Goal: Transaction & Acquisition: Purchase product/service

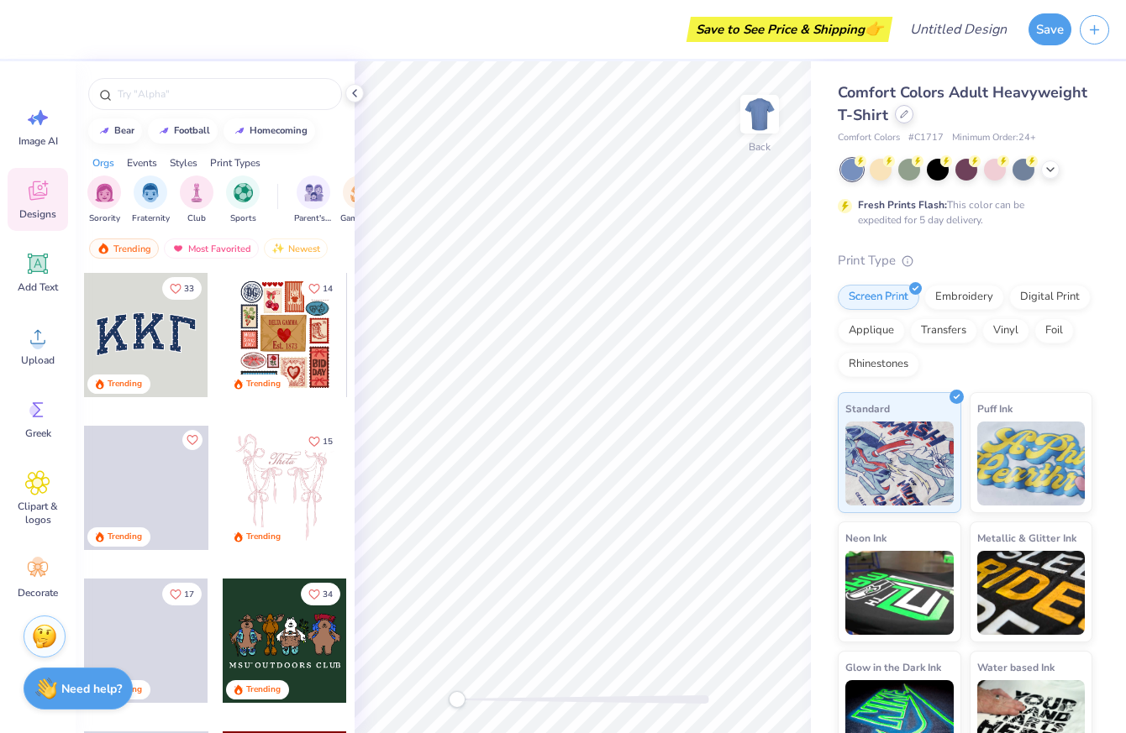
click at [904, 113] on icon at bounding box center [904, 114] width 8 height 8
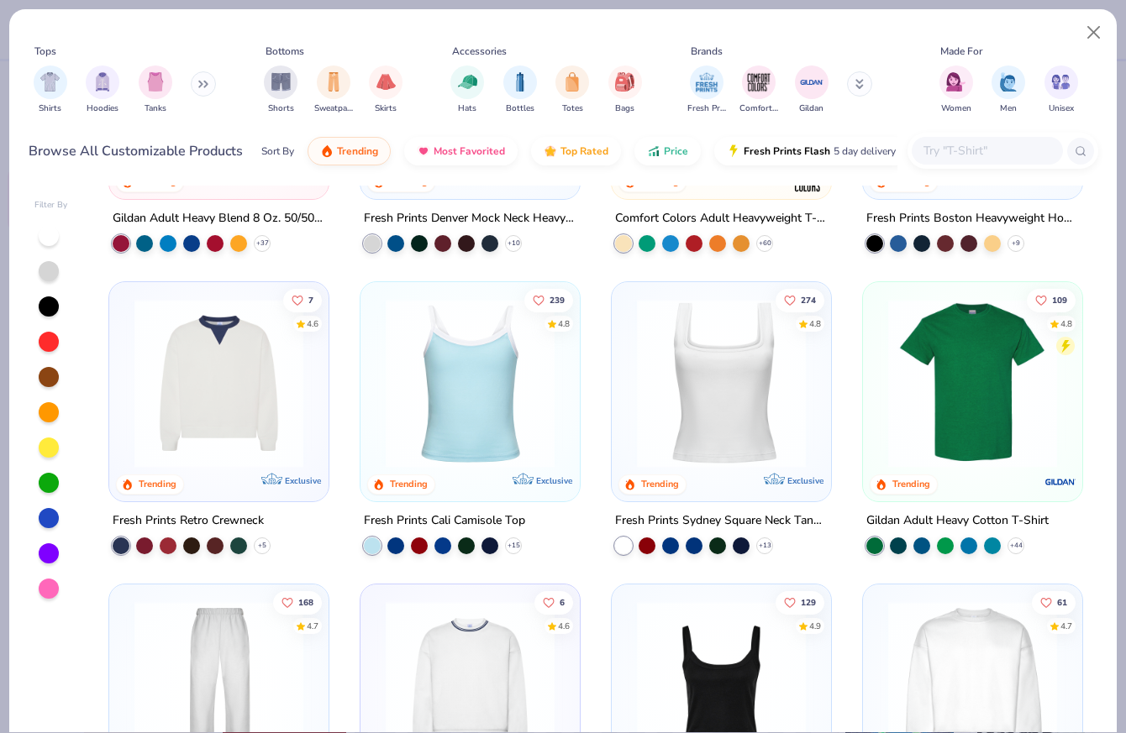
scroll to position [221, 0]
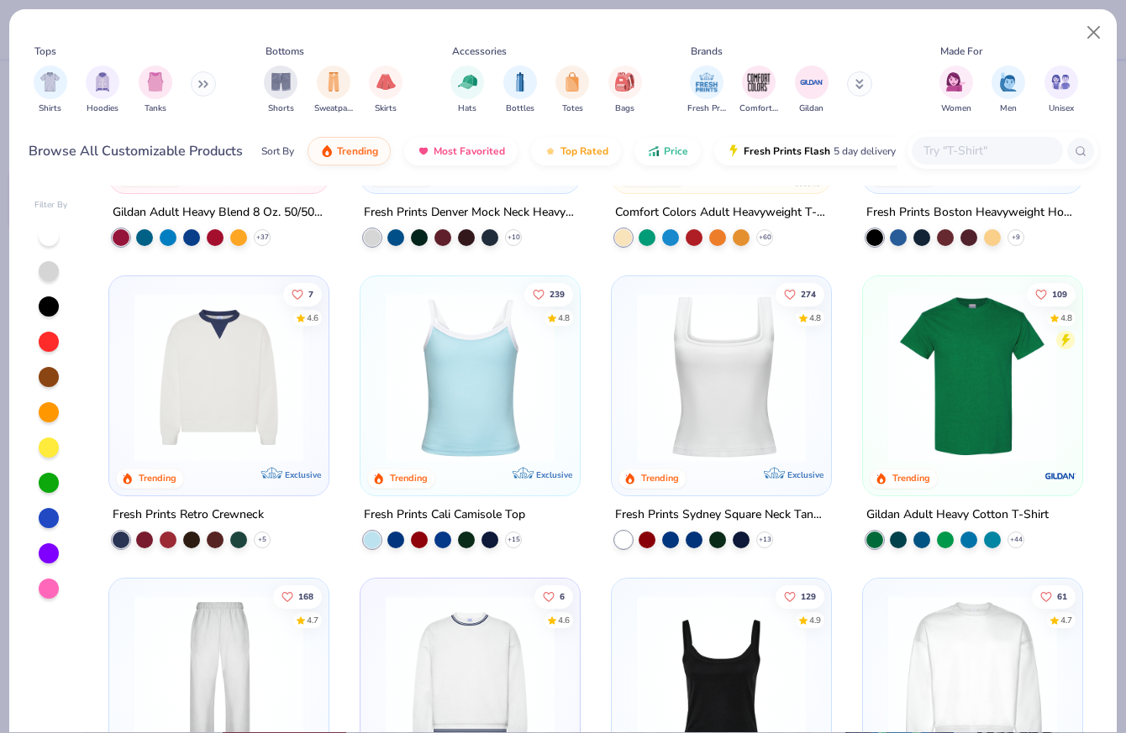
click at [470, 402] on img at bounding box center [470, 377] width 186 height 169
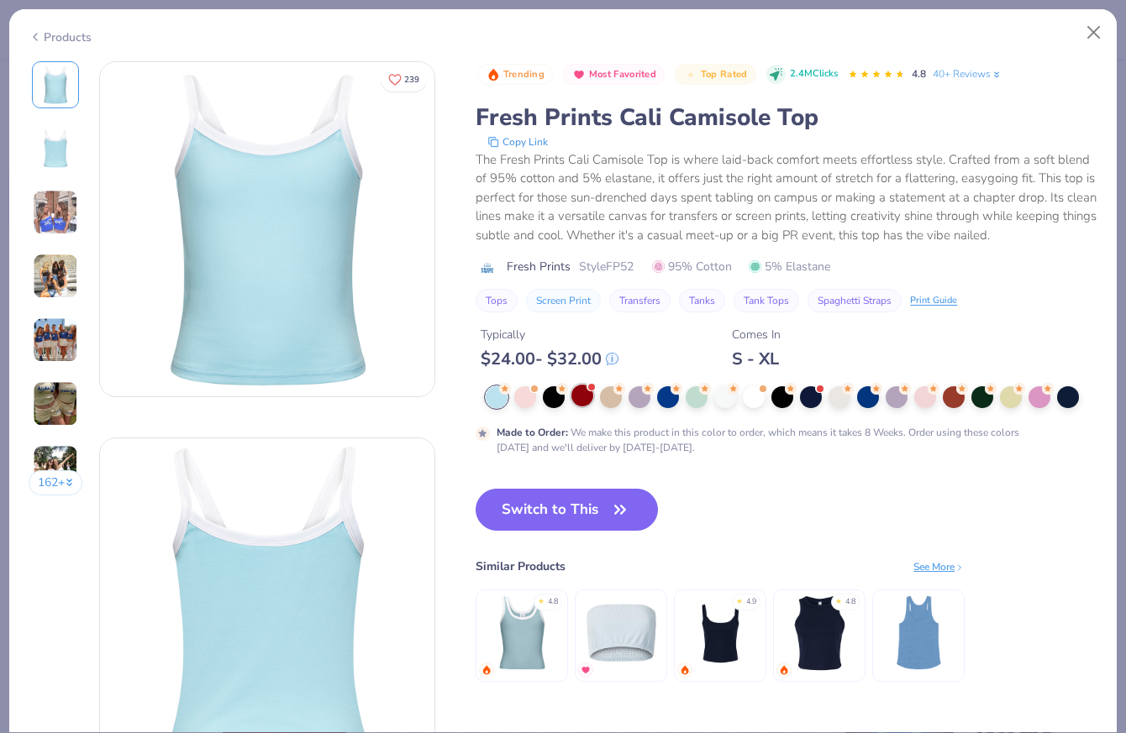
click at [588, 396] on div at bounding box center [582, 396] width 22 height 22
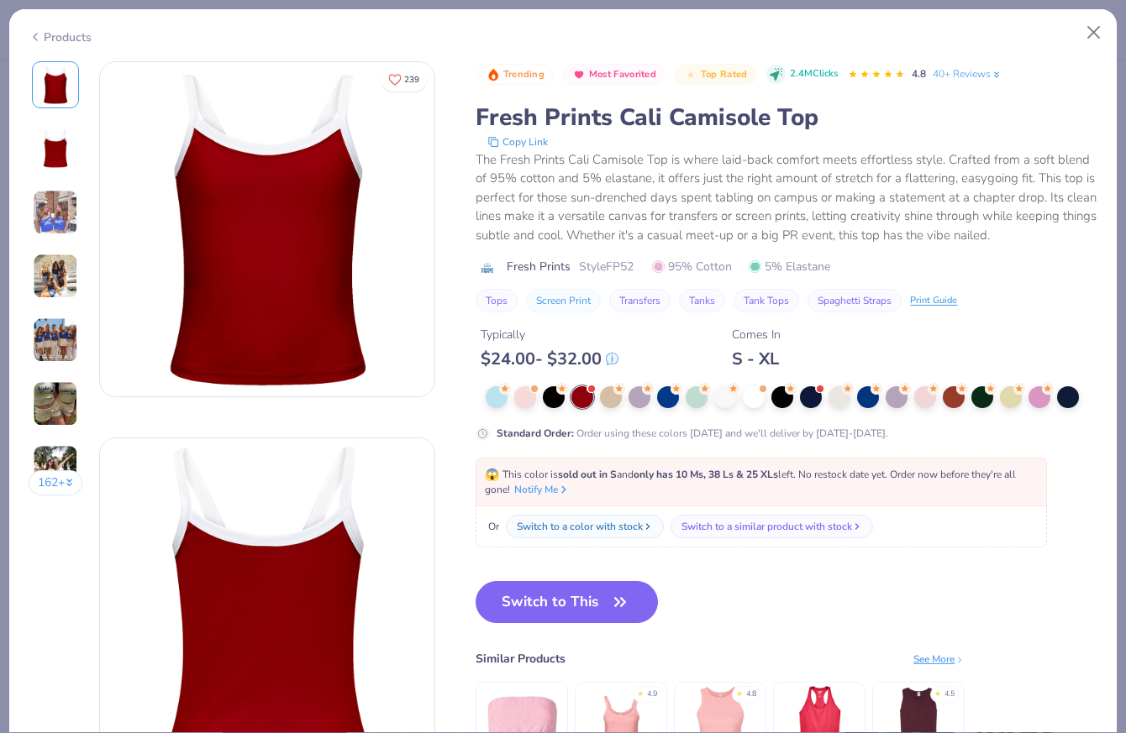
click at [46, 216] on img at bounding box center [55, 212] width 45 height 45
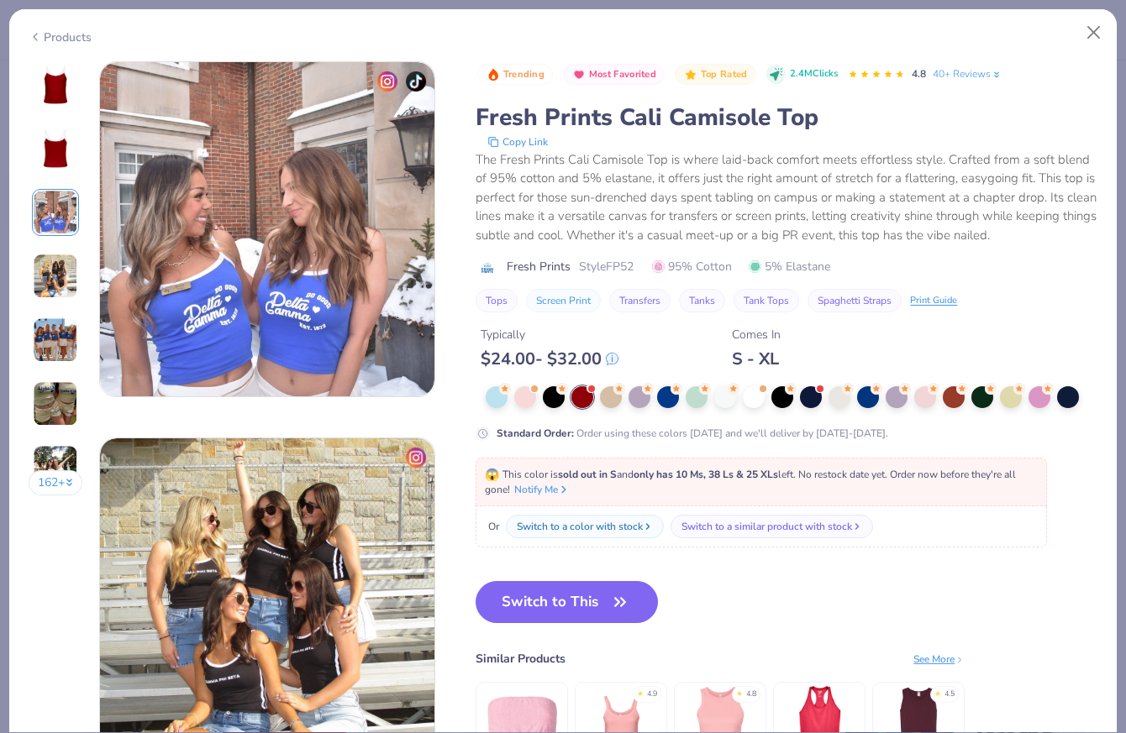
click at [48, 266] on img at bounding box center [55, 276] width 45 height 45
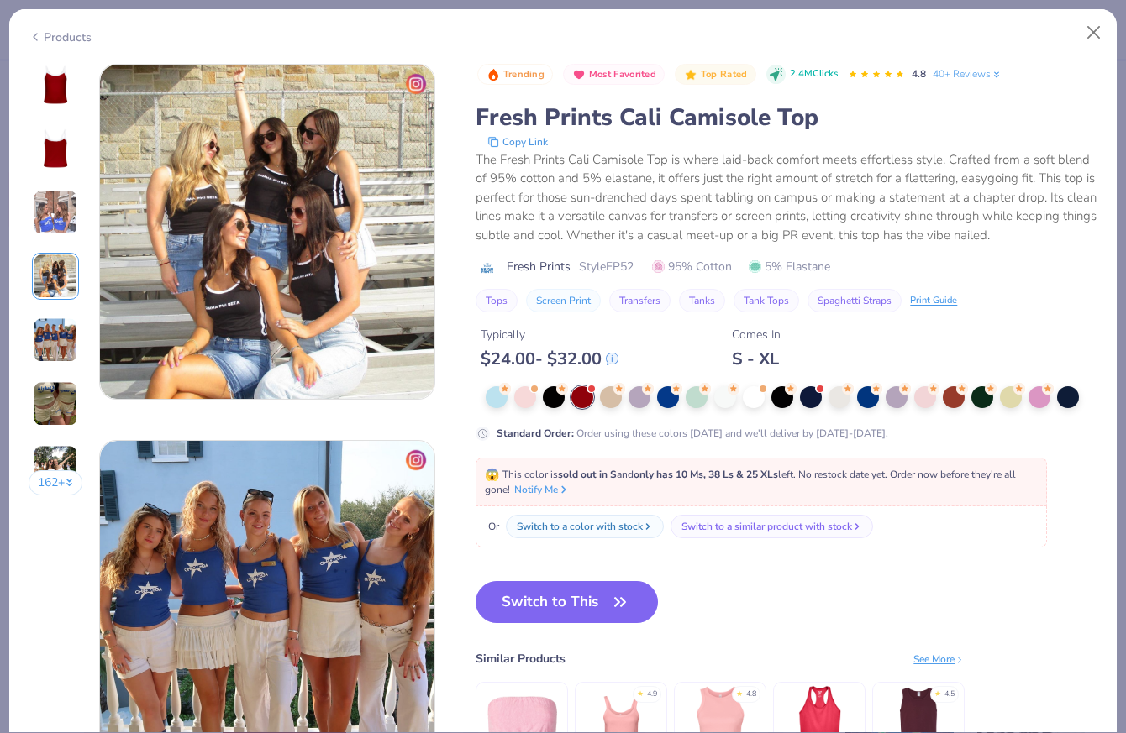
scroll to position [1129, 0]
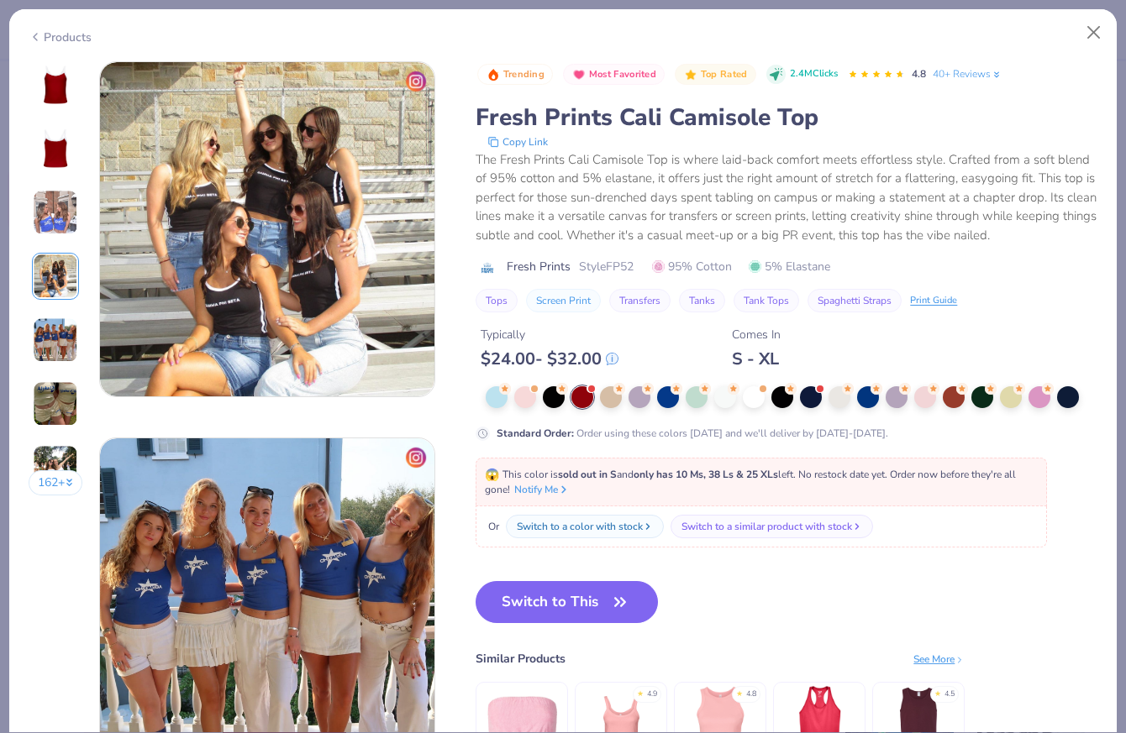
click at [53, 279] on img at bounding box center [55, 276] width 45 height 45
click at [58, 325] on img at bounding box center [55, 340] width 45 height 45
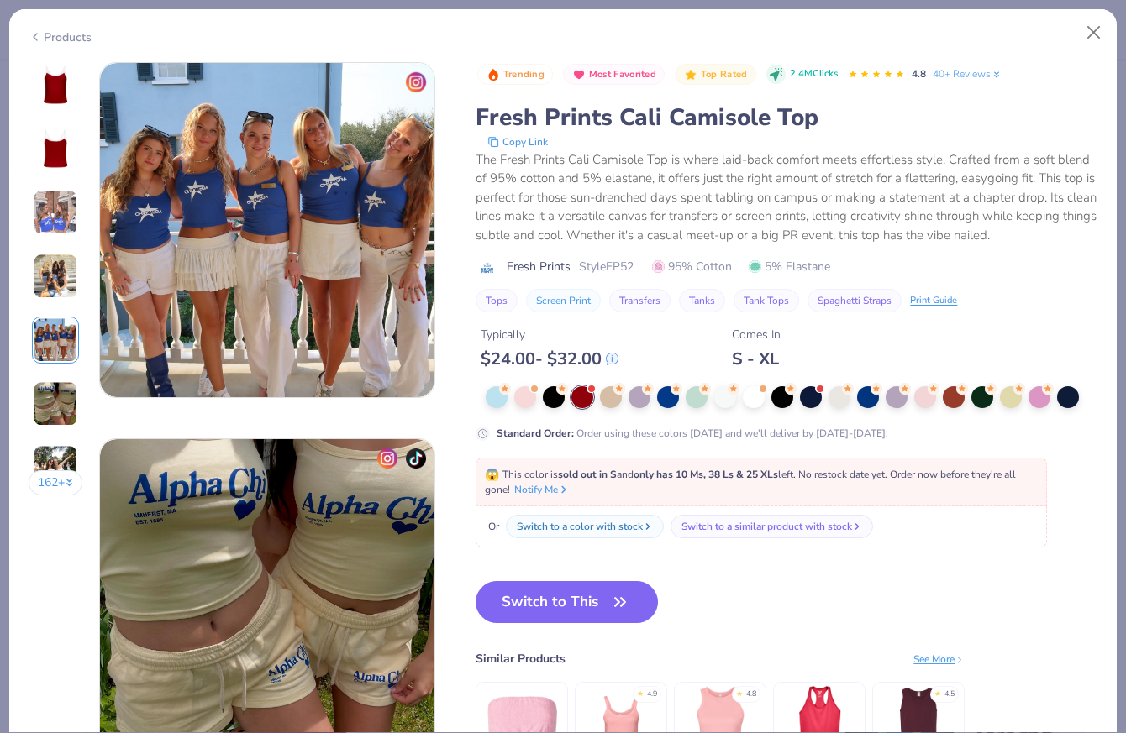
scroll to position [1505, 0]
click at [55, 402] on img at bounding box center [55, 403] width 45 height 45
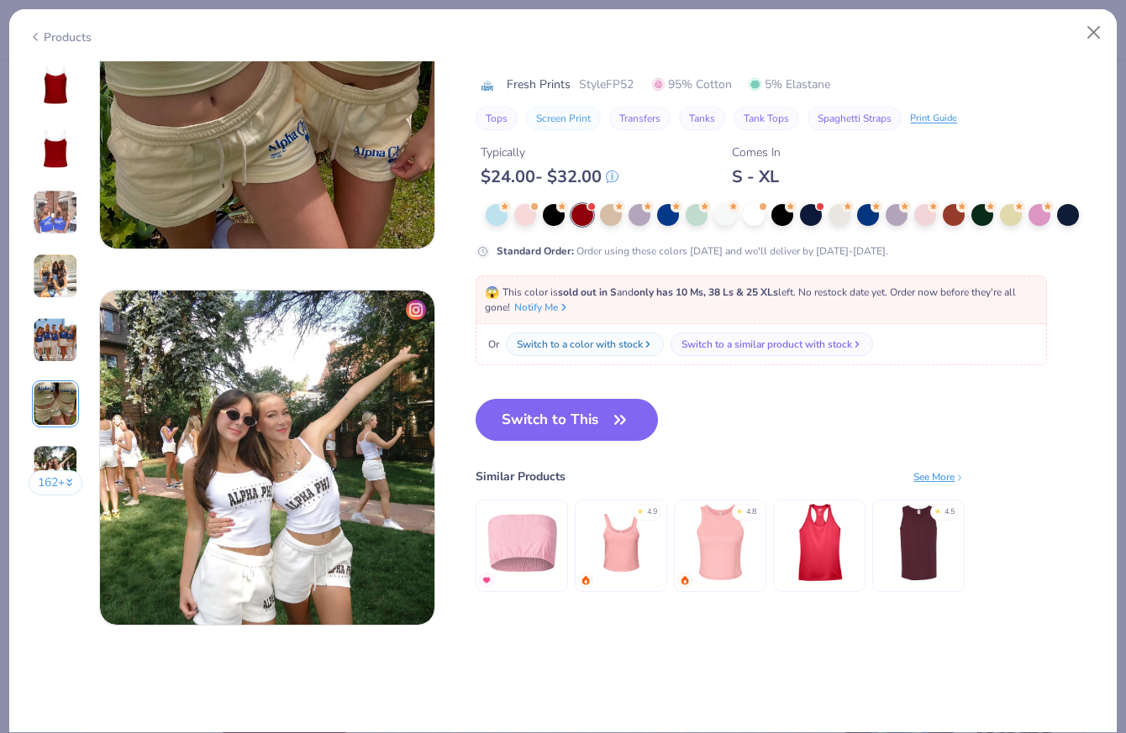
scroll to position [2029, 0]
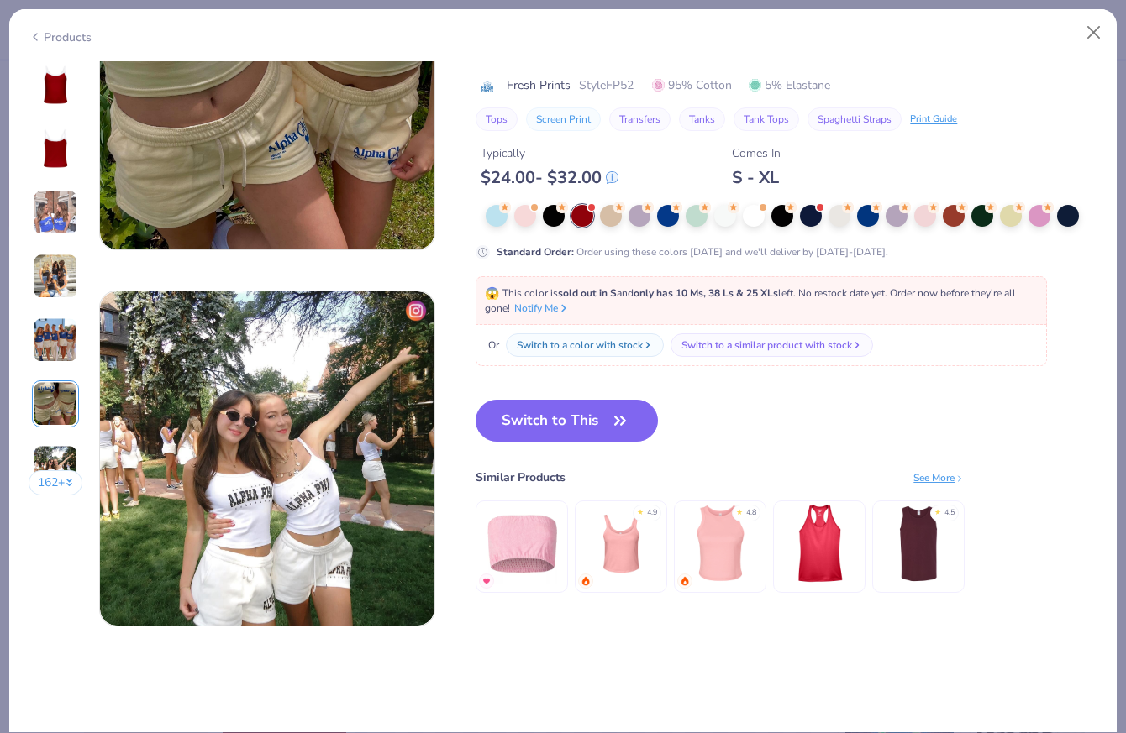
click at [60, 229] on img at bounding box center [55, 212] width 45 height 45
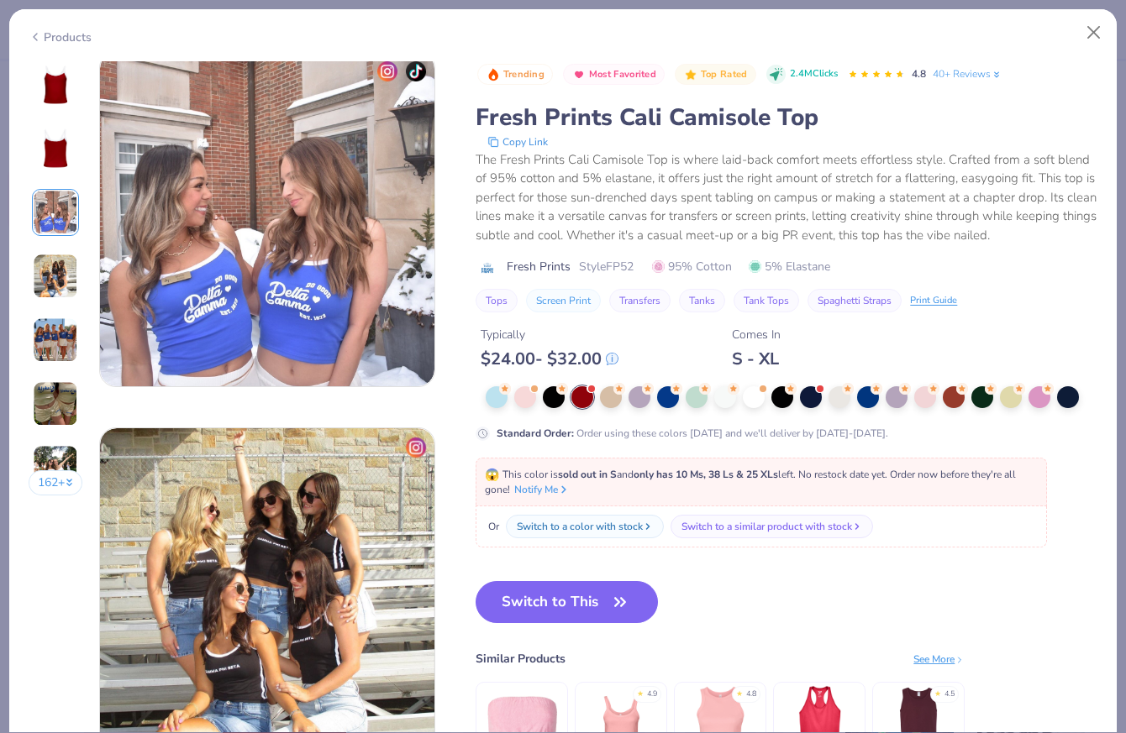
scroll to position [753, 0]
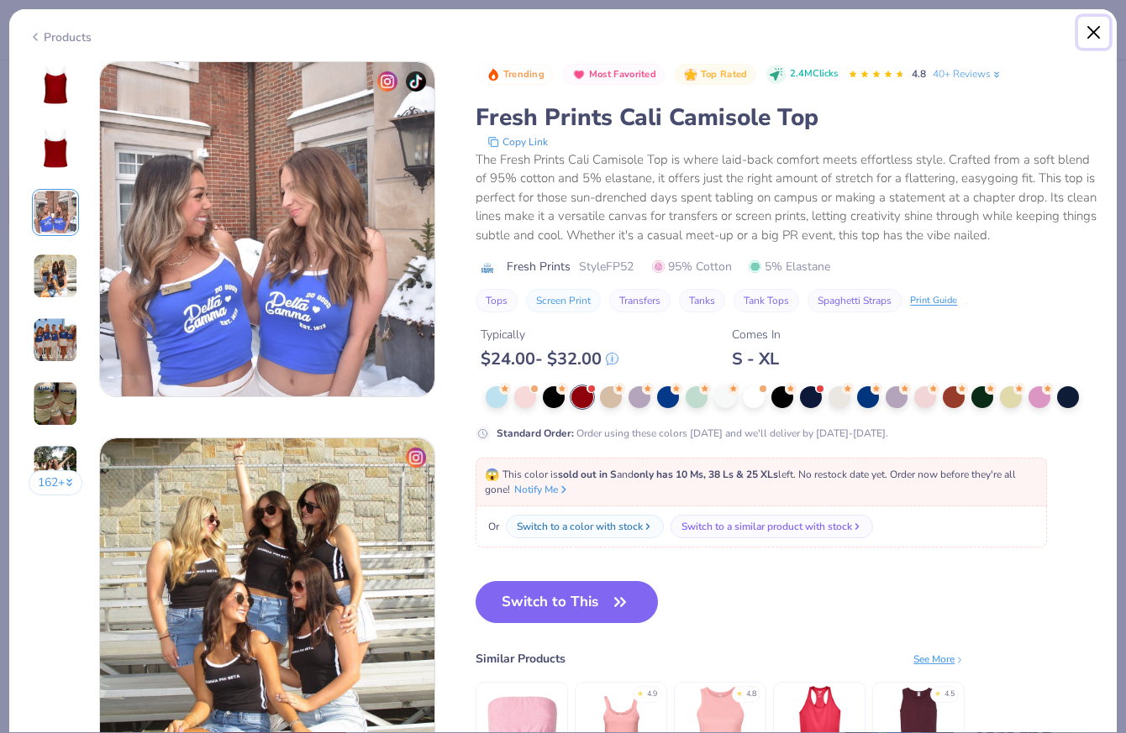
click at [1088, 30] on button "Close" at bounding box center [1094, 33] width 32 height 32
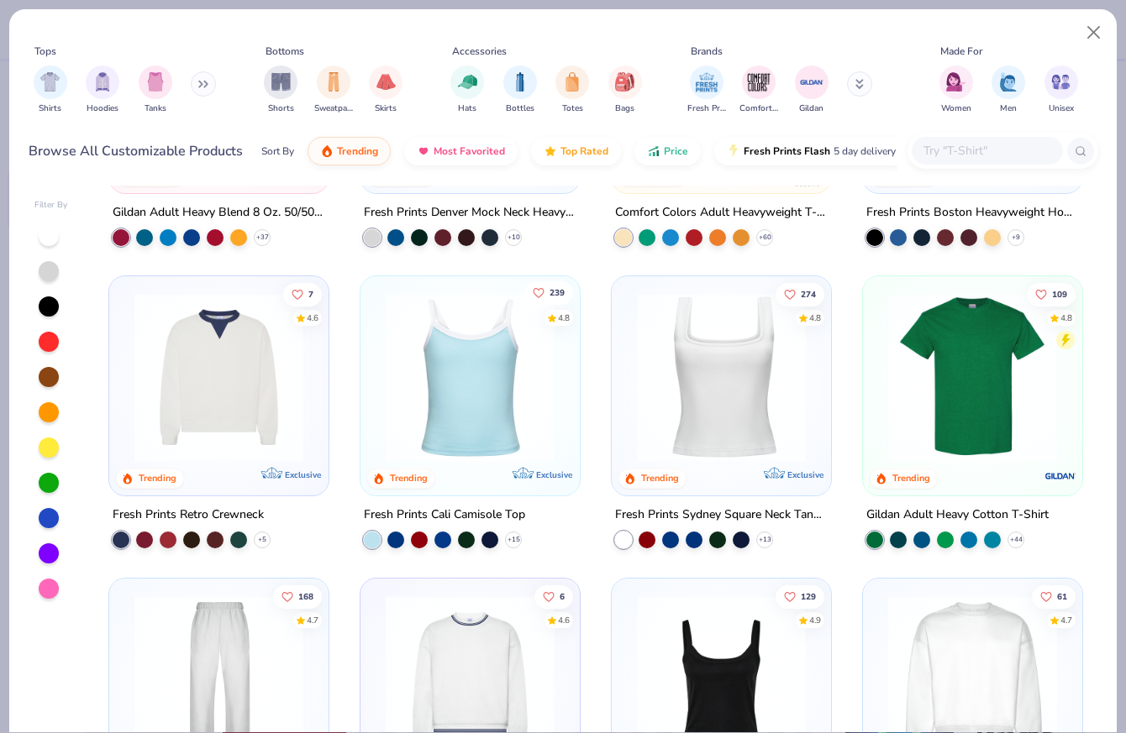
click at [540, 288] on icon "Like" at bounding box center [539, 292] width 12 height 12
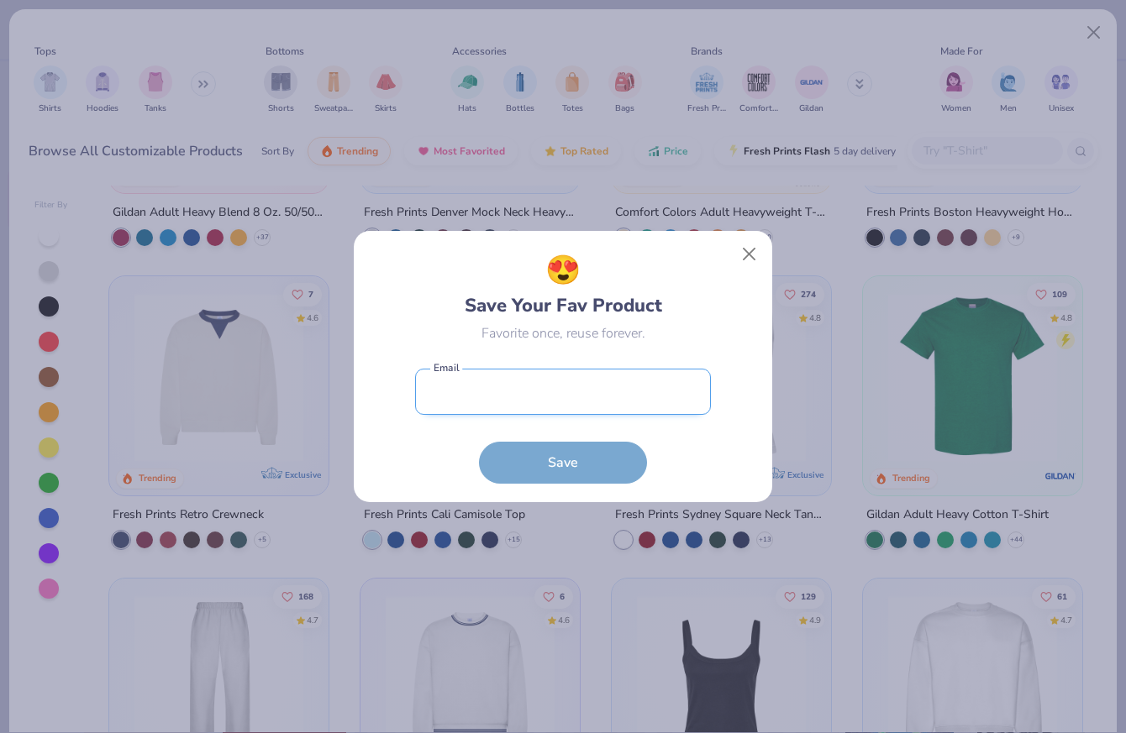
click at [613, 407] on input "email" at bounding box center [563, 392] width 296 height 46
type input "[EMAIL_ADDRESS][DOMAIN_NAME]"
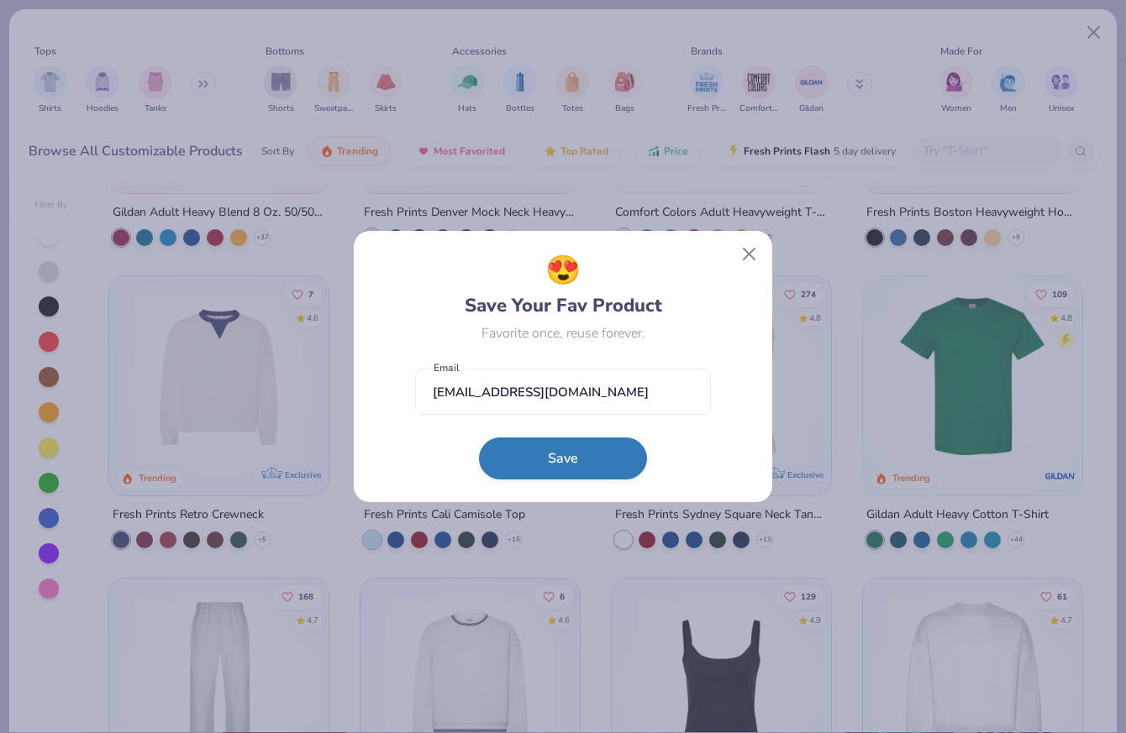
click at [537, 465] on button "Save" at bounding box center [563, 459] width 168 height 42
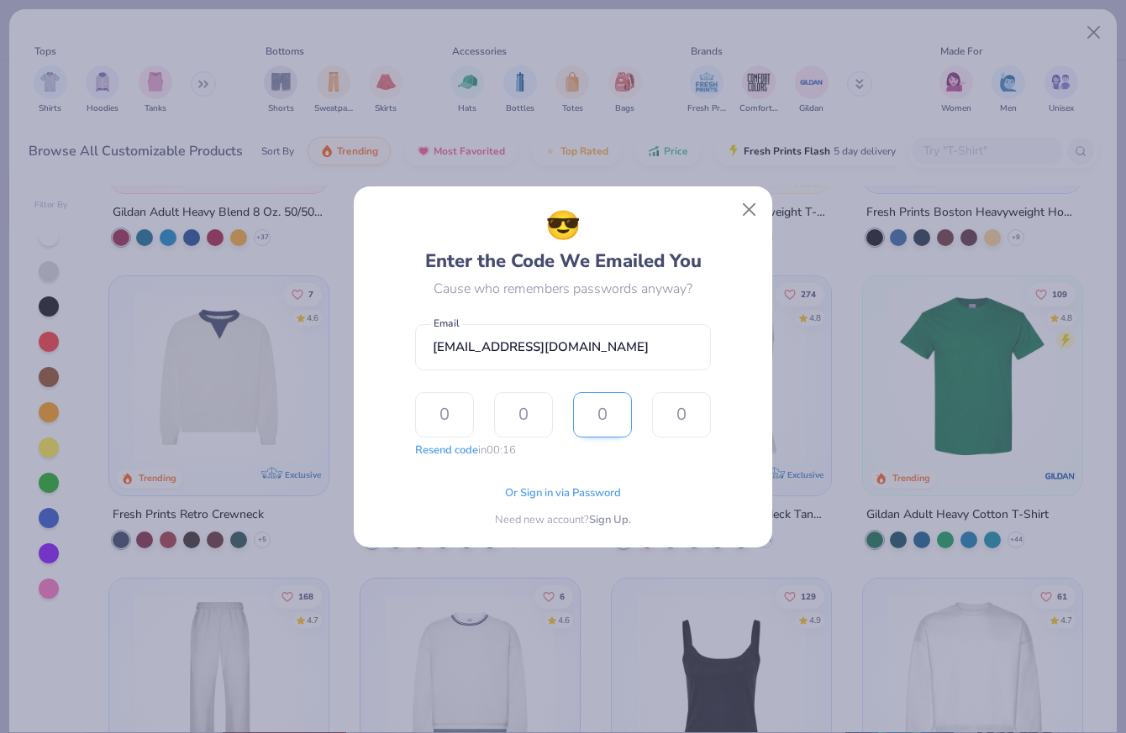
type input "4"
type input "3"
type input "6"
type input "3"
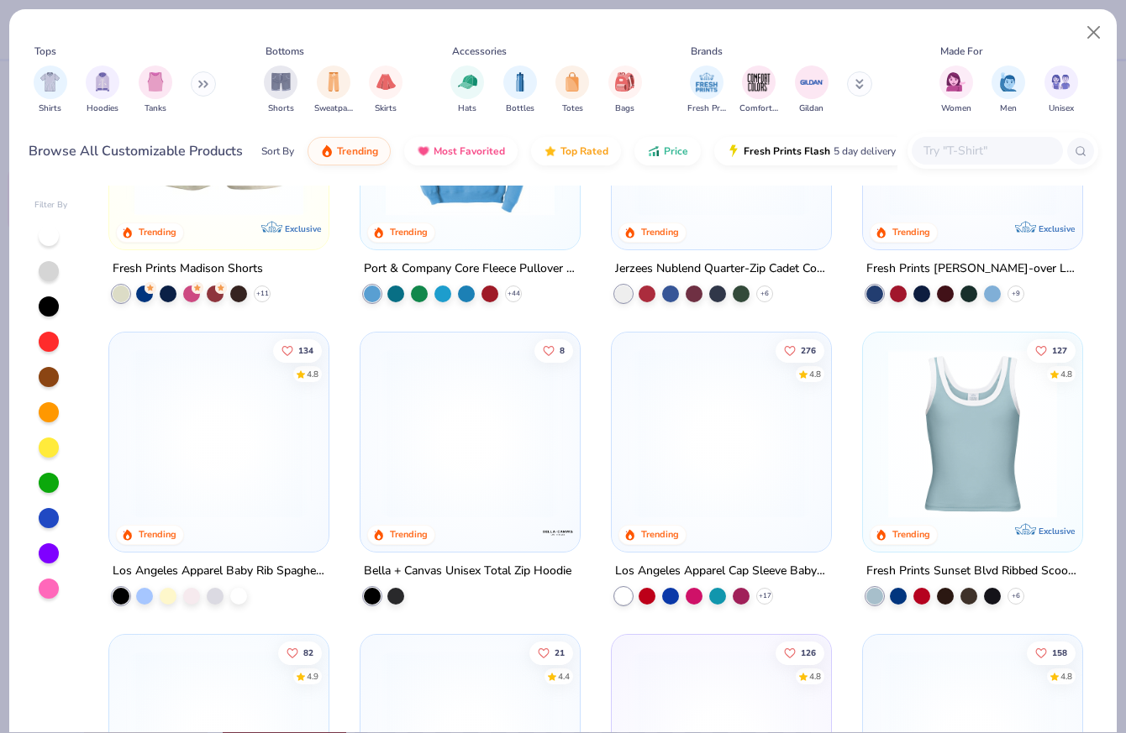
scroll to position [1317, 0]
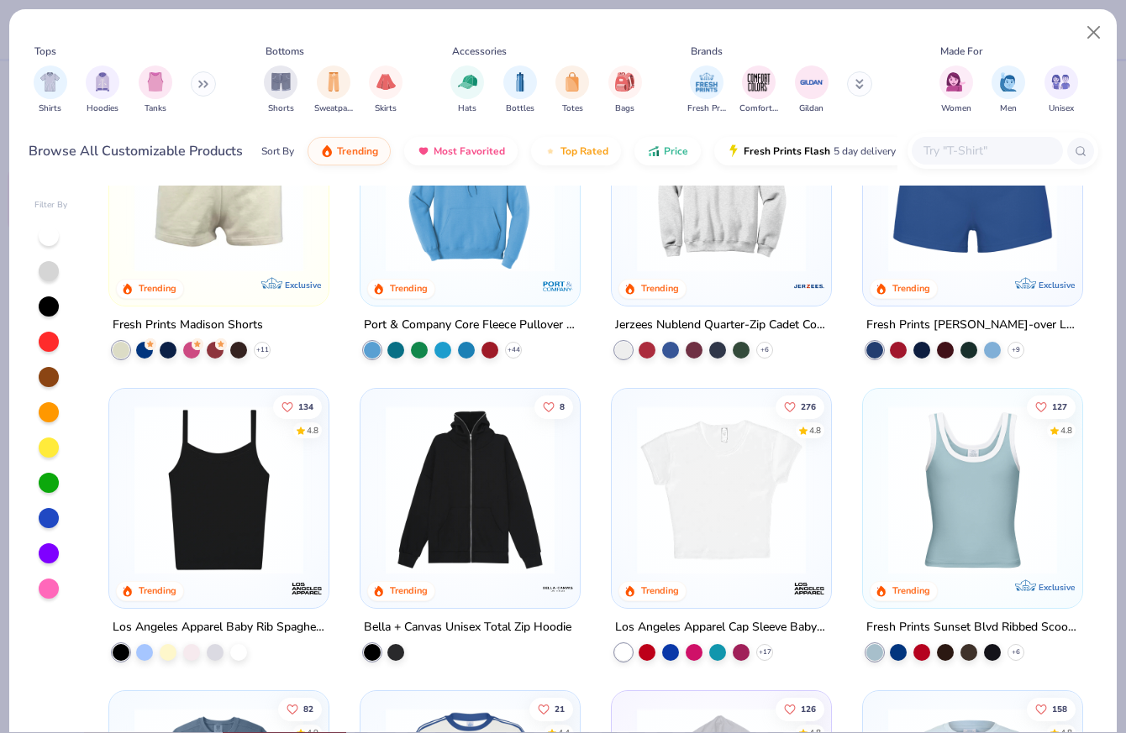
click at [961, 481] on img at bounding box center [972, 490] width 186 height 169
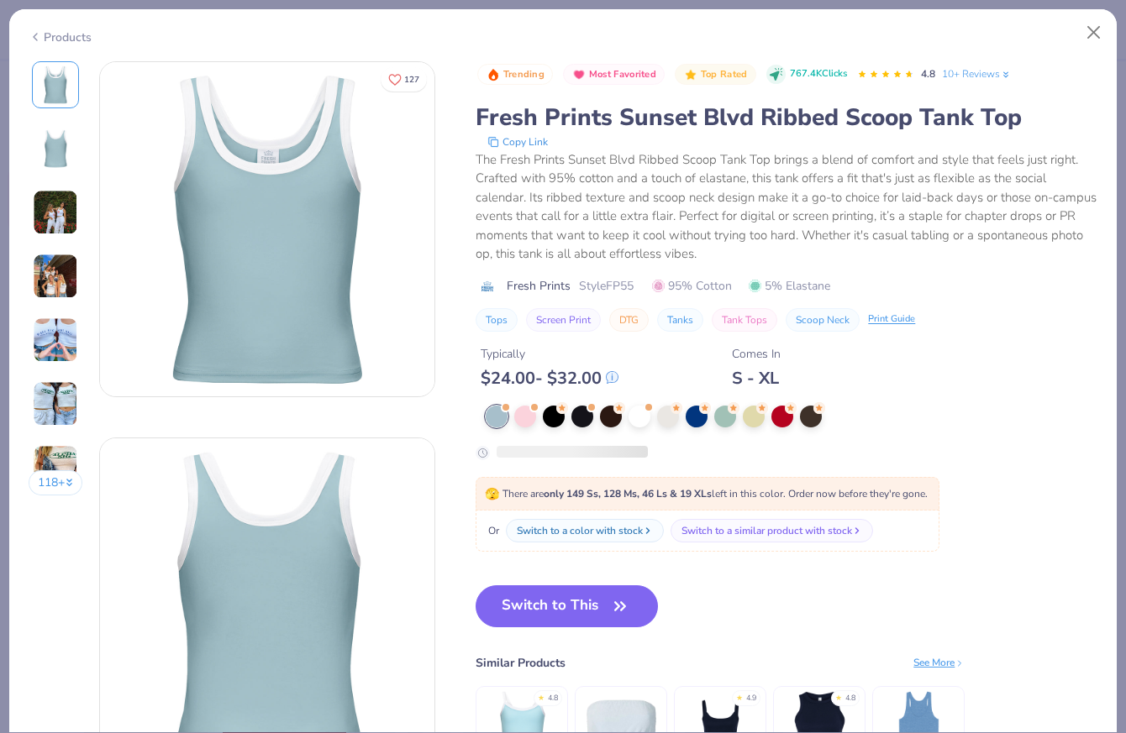
click at [58, 281] on img at bounding box center [55, 276] width 45 height 45
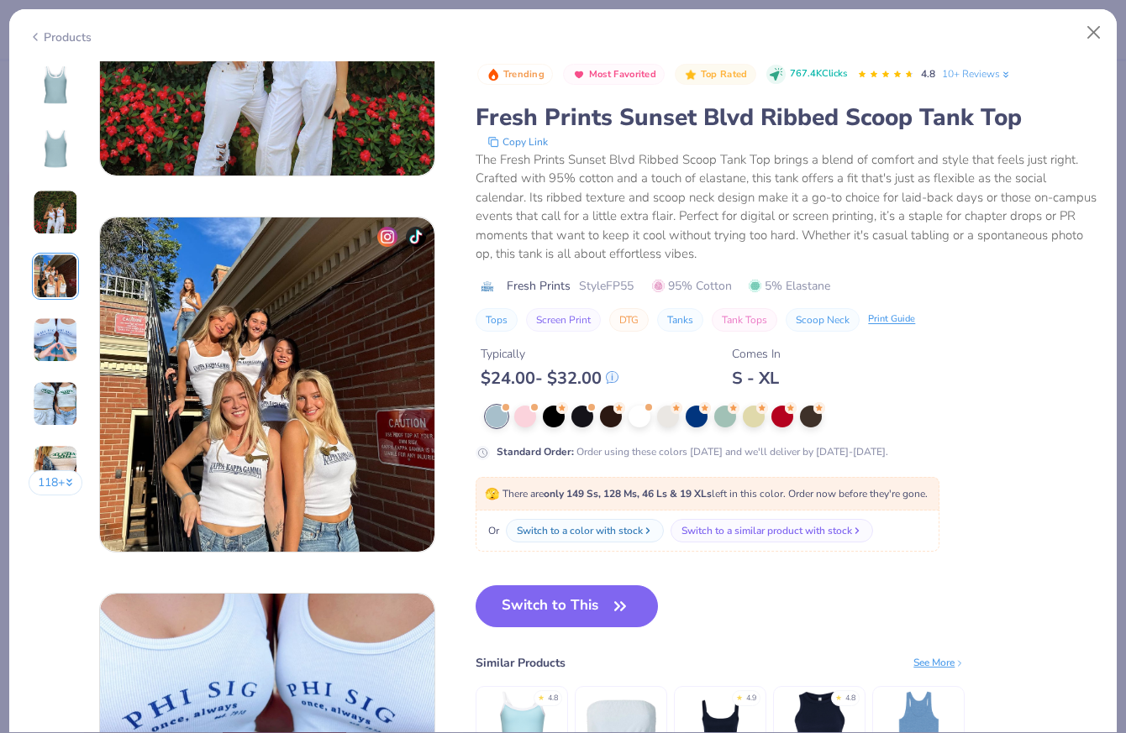
scroll to position [1129, 0]
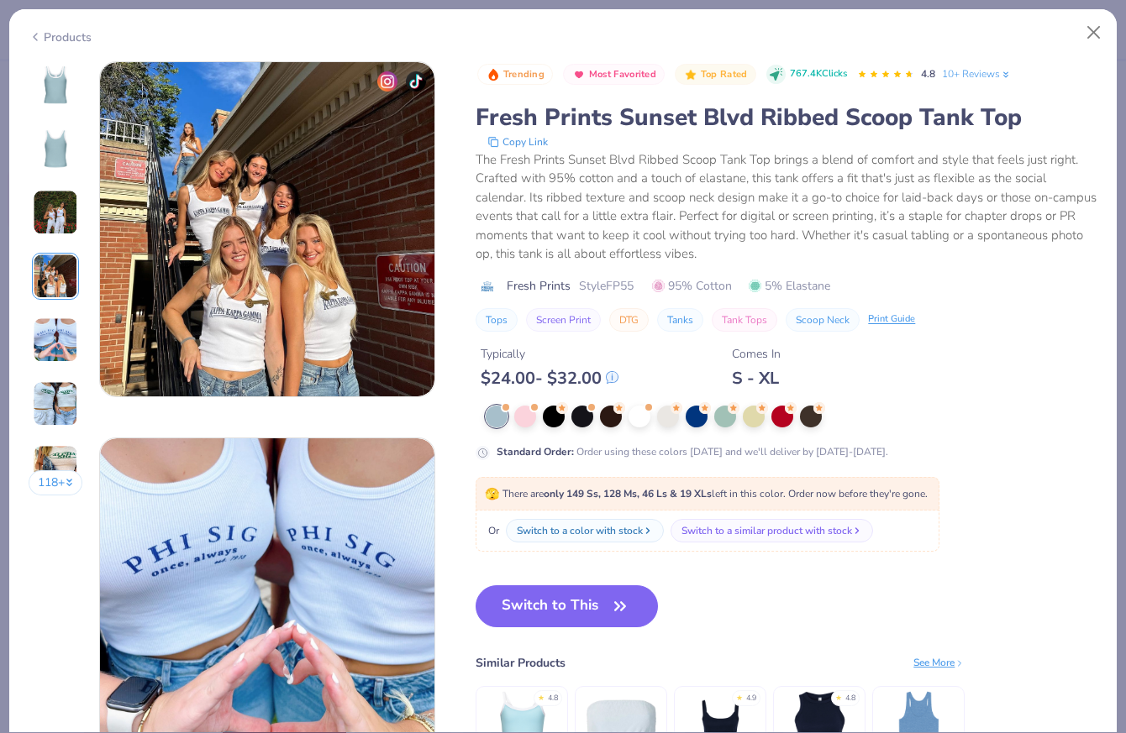
click at [59, 338] on img at bounding box center [55, 340] width 45 height 45
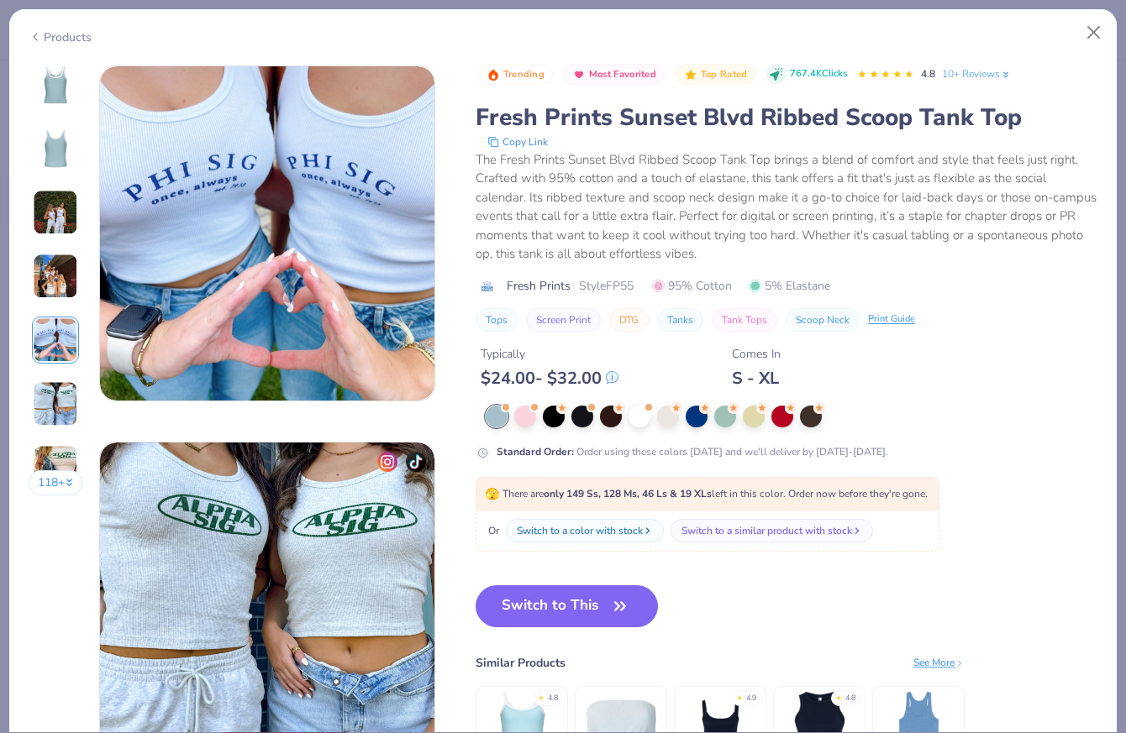
scroll to position [1505, 0]
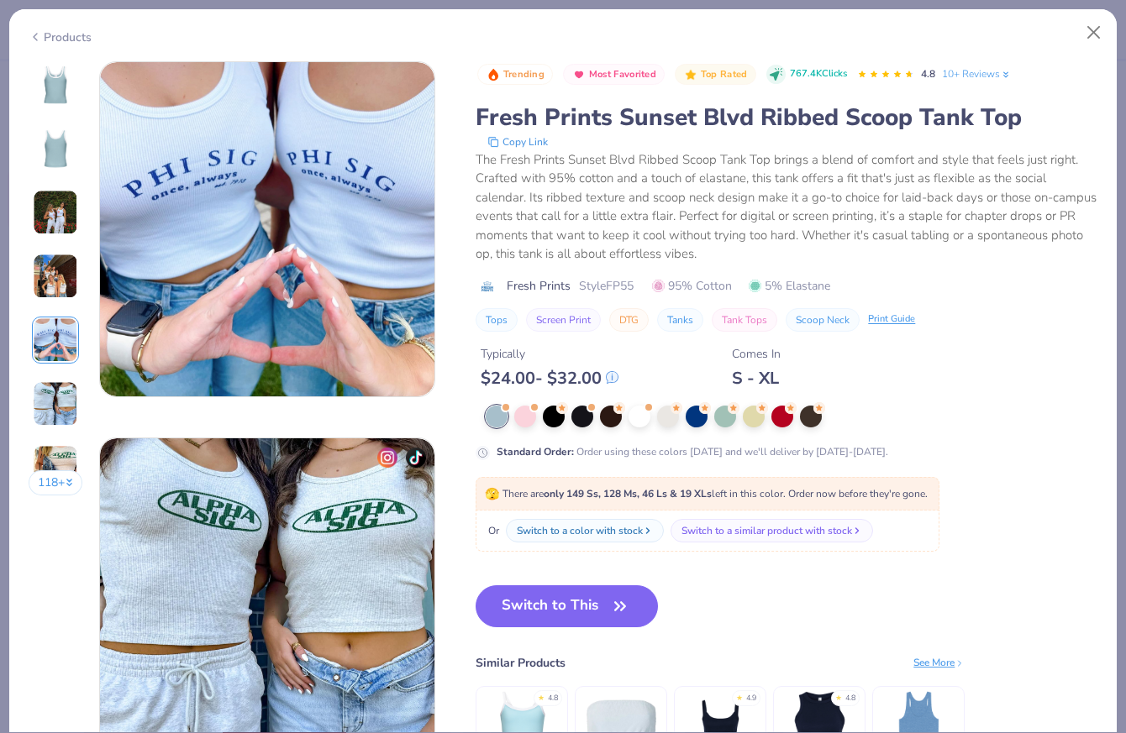
click at [63, 407] on img at bounding box center [55, 403] width 45 height 45
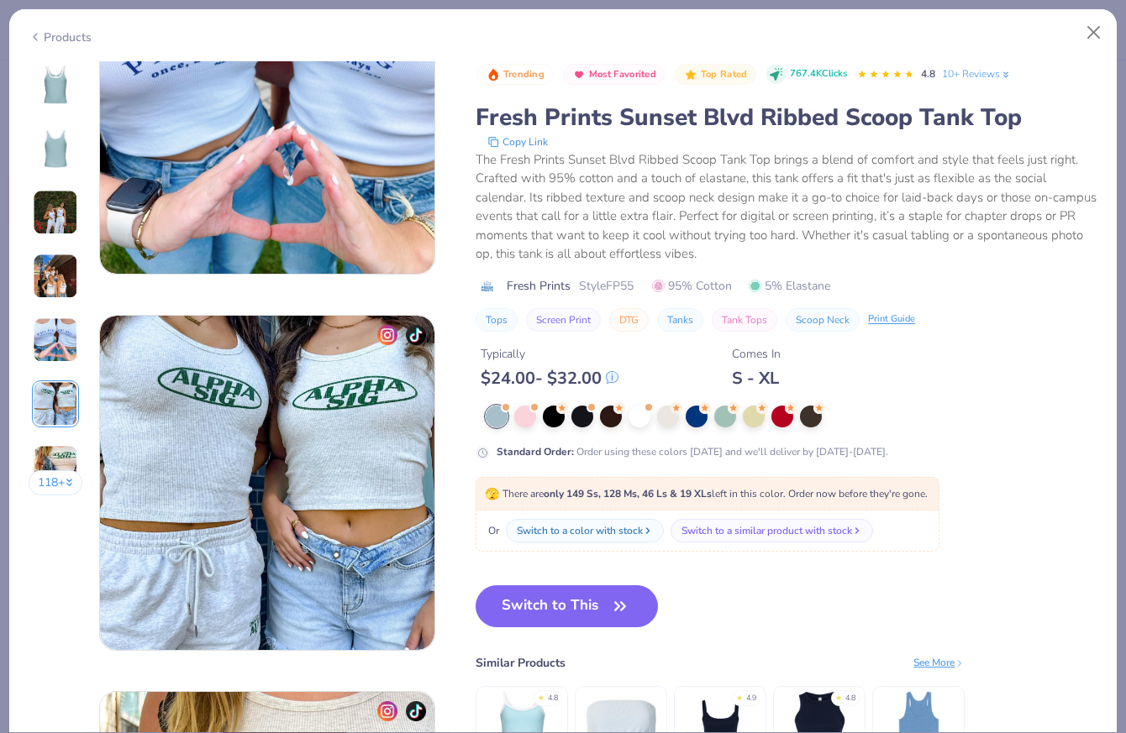
scroll to position [1629, 0]
click at [1099, 29] on button "Close" at bounding box center [1094, 33] width 32 height 32
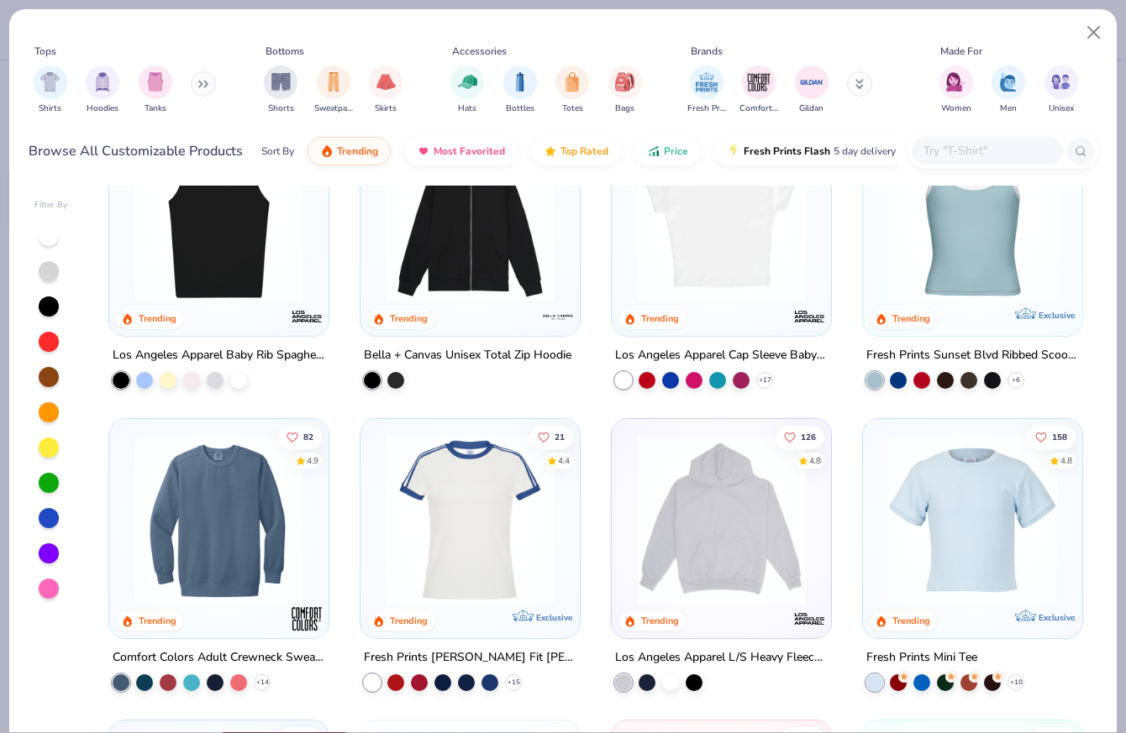
scroll to position [1556, 0]
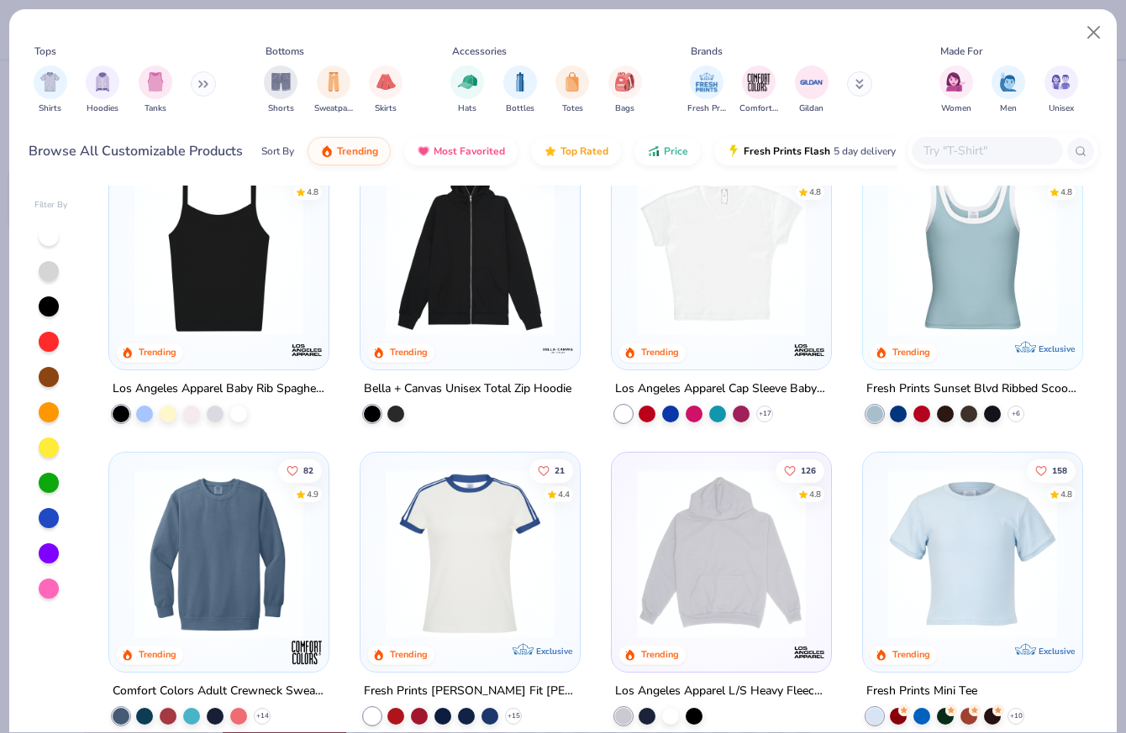
click at [197, 270] on img at bounding box center [219, 251] width 186 height 169
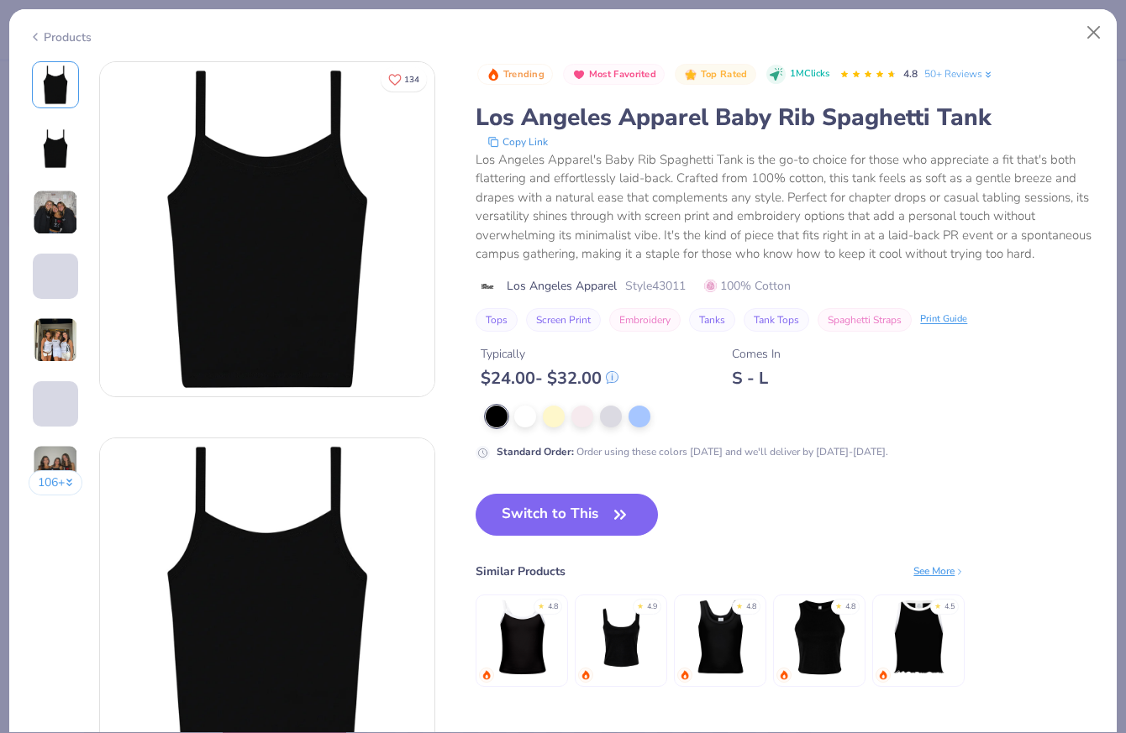
click at [64, 213] on img at bounding box center [55, 212] width 45 height 45
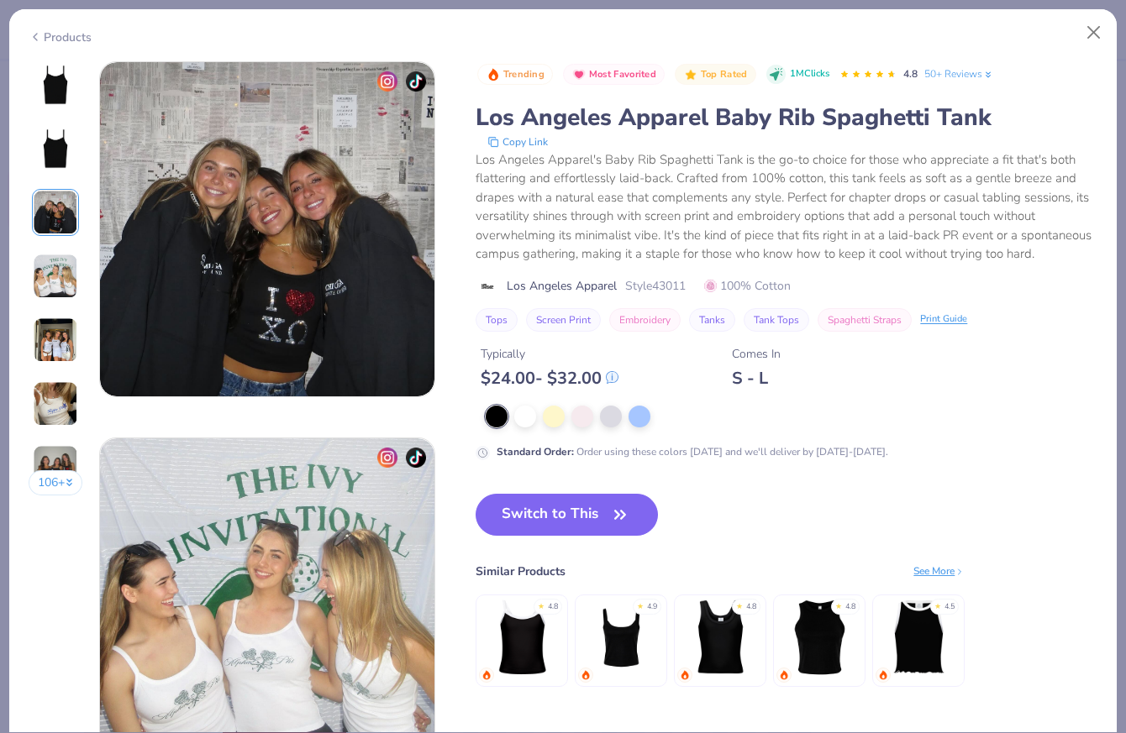
click at [55, 281] on img at bounding box center [55, 276] width 45 height 45
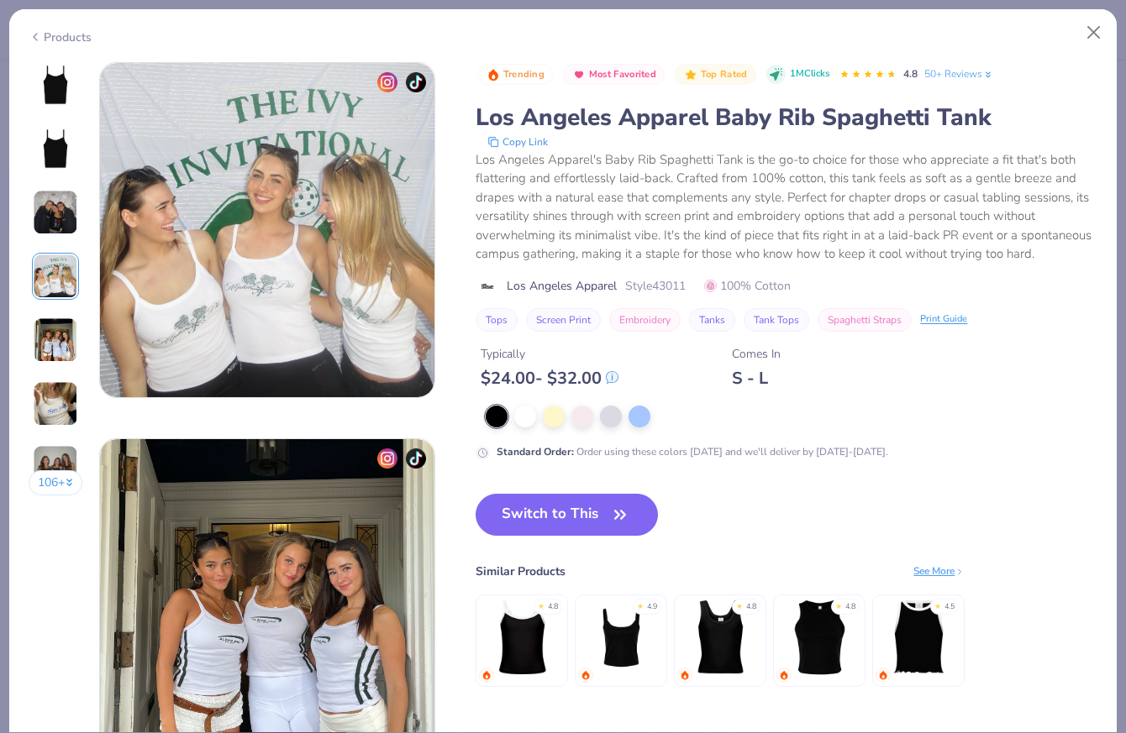
scroll to position [1129, 0]
click at [1094, 33] on button "Close" at bounding box center [1094, 33] width 32 height 32
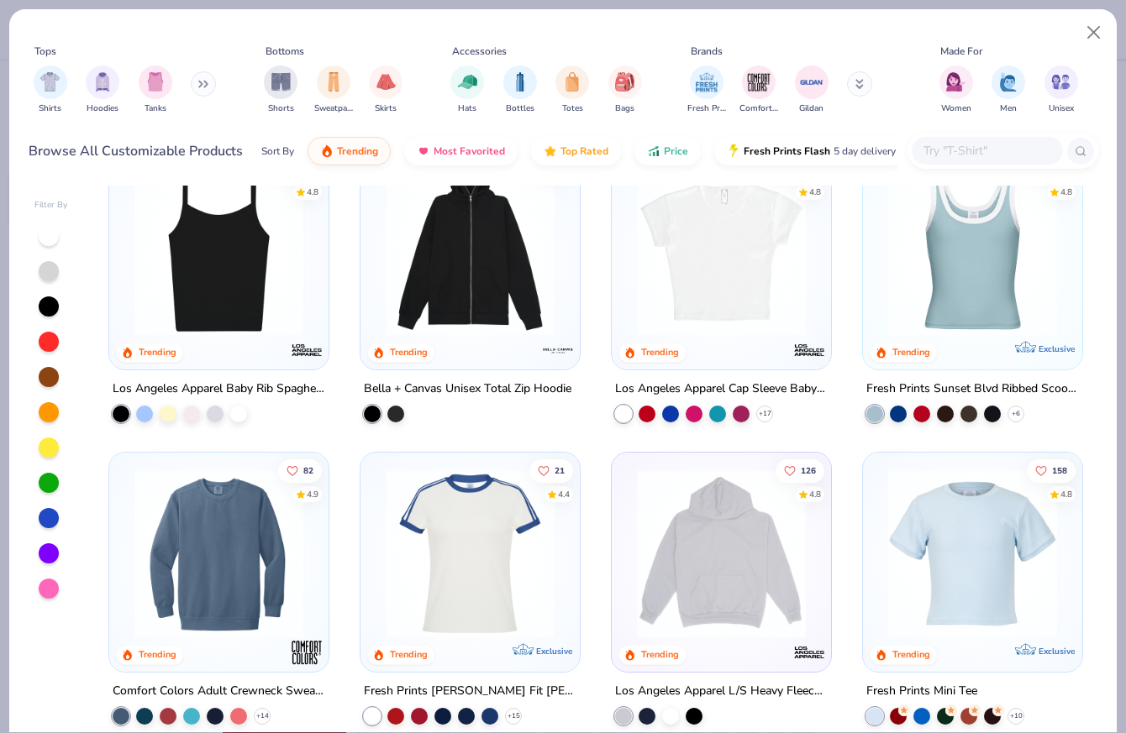
scroll to position [1476, 0]
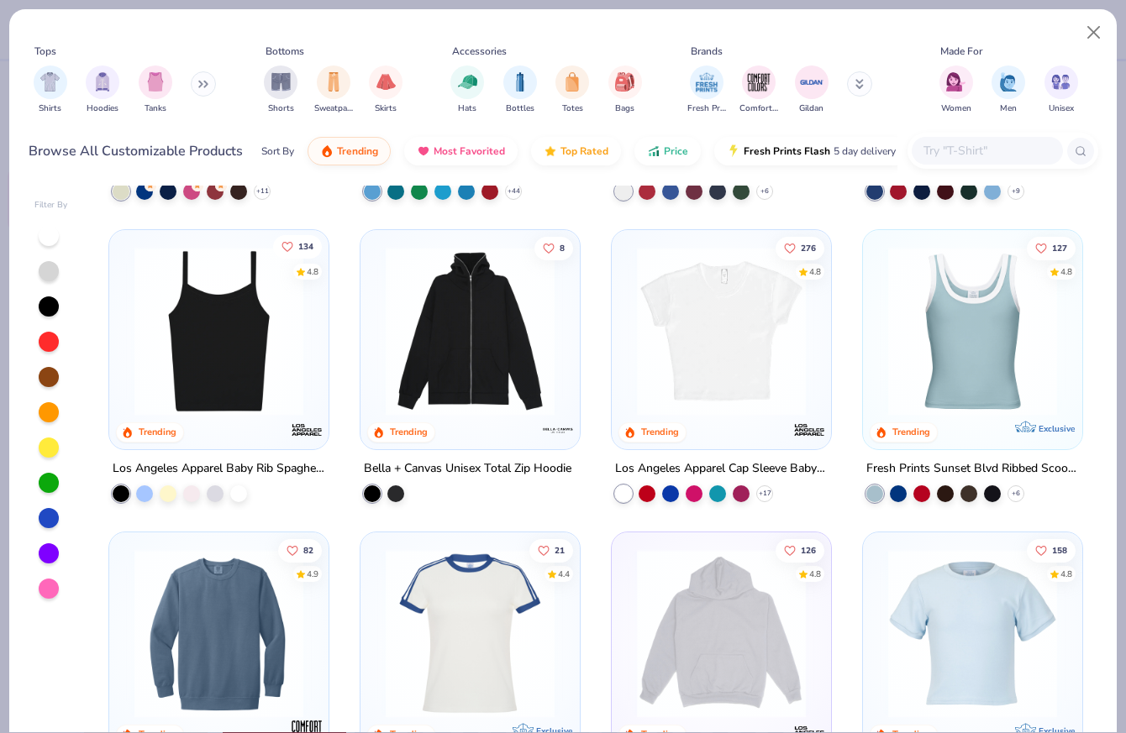
click at [302, 246] on span "134" at bounding box center [306, 246] width 15 height 8
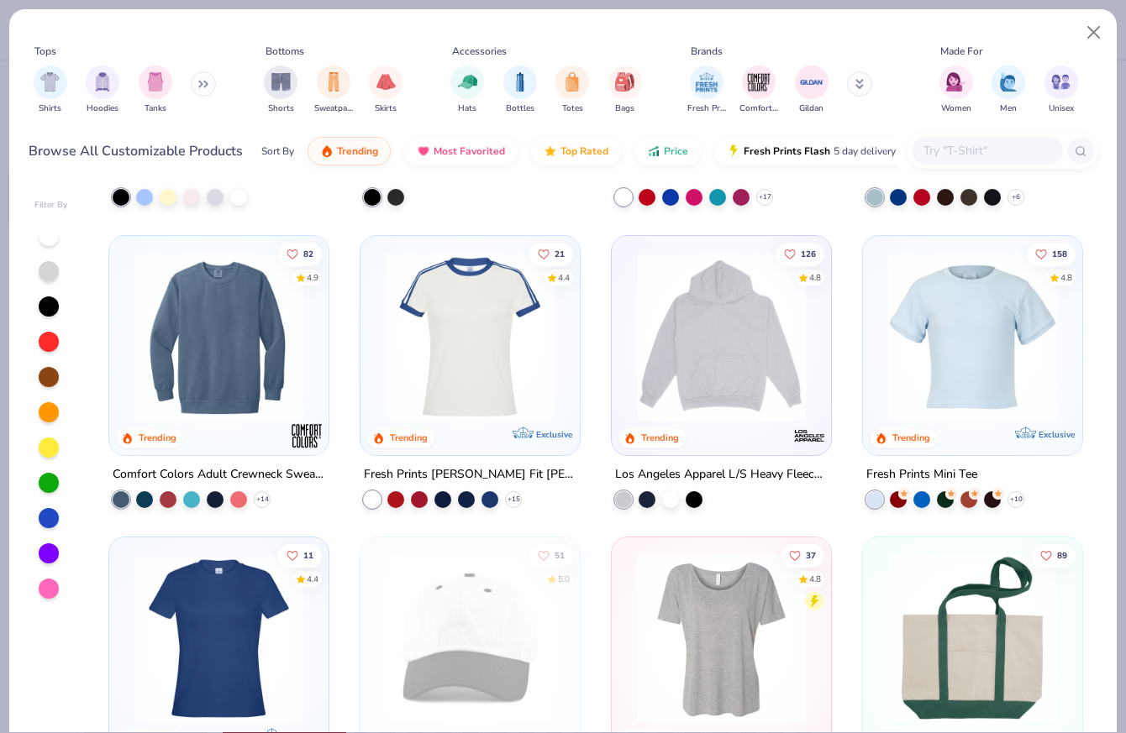
scroll to position [1774, 0]
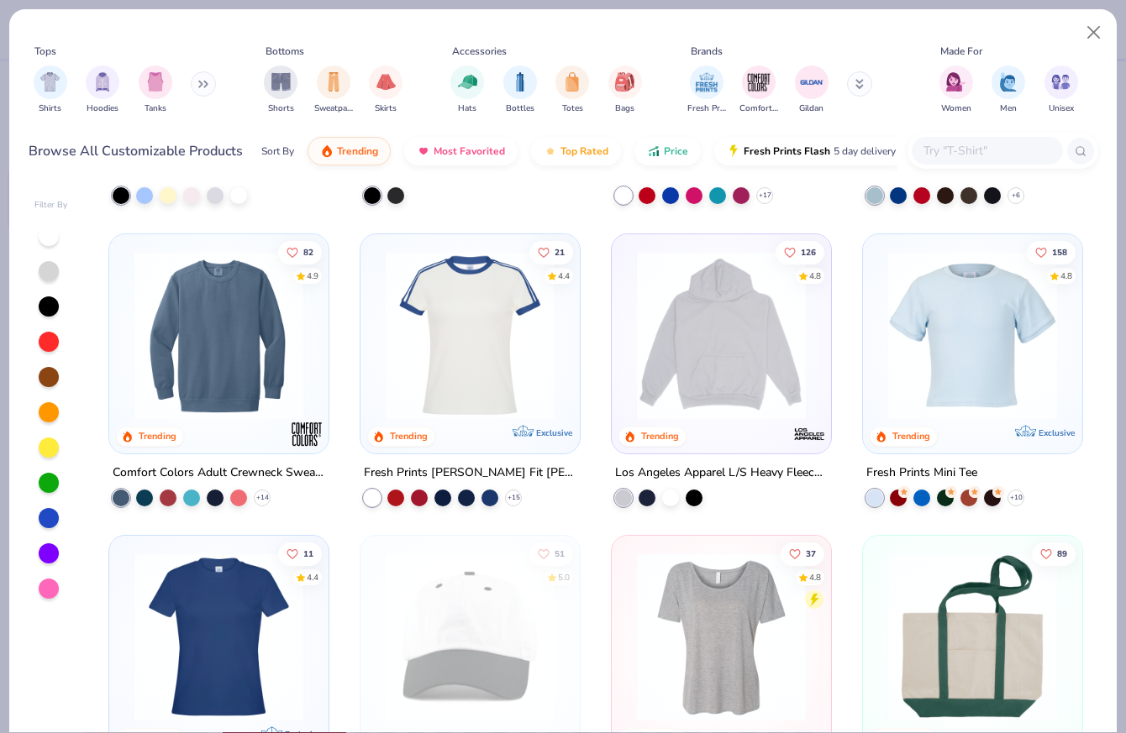
click at [501, 375] on img at bounding box center [470, 334] width 186 height 169
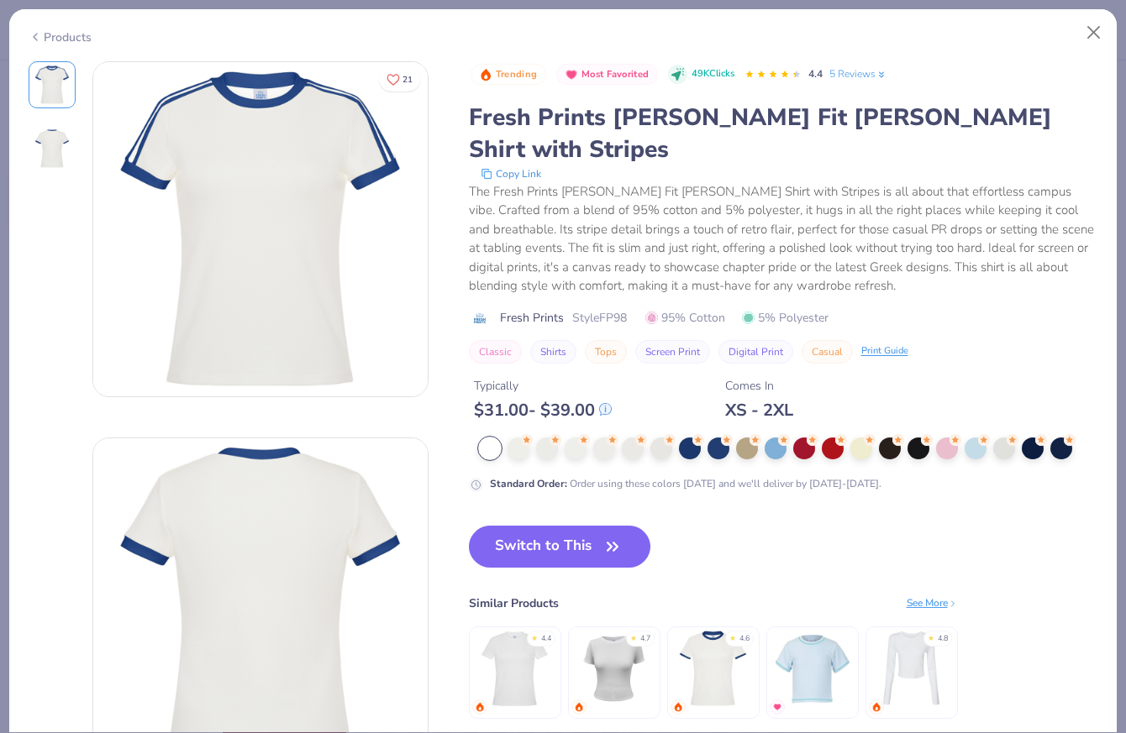
click at [34, 150] on img at bounding box center [52, 149] width 40 height 40
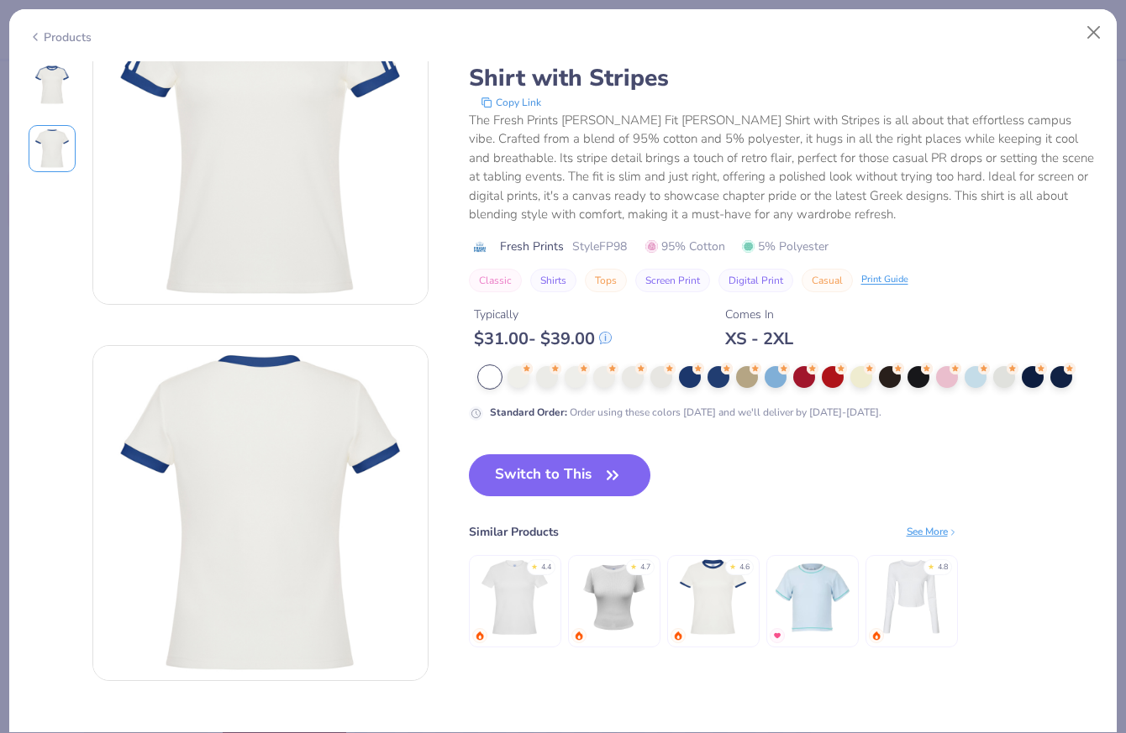
scroll to position [123, 0]
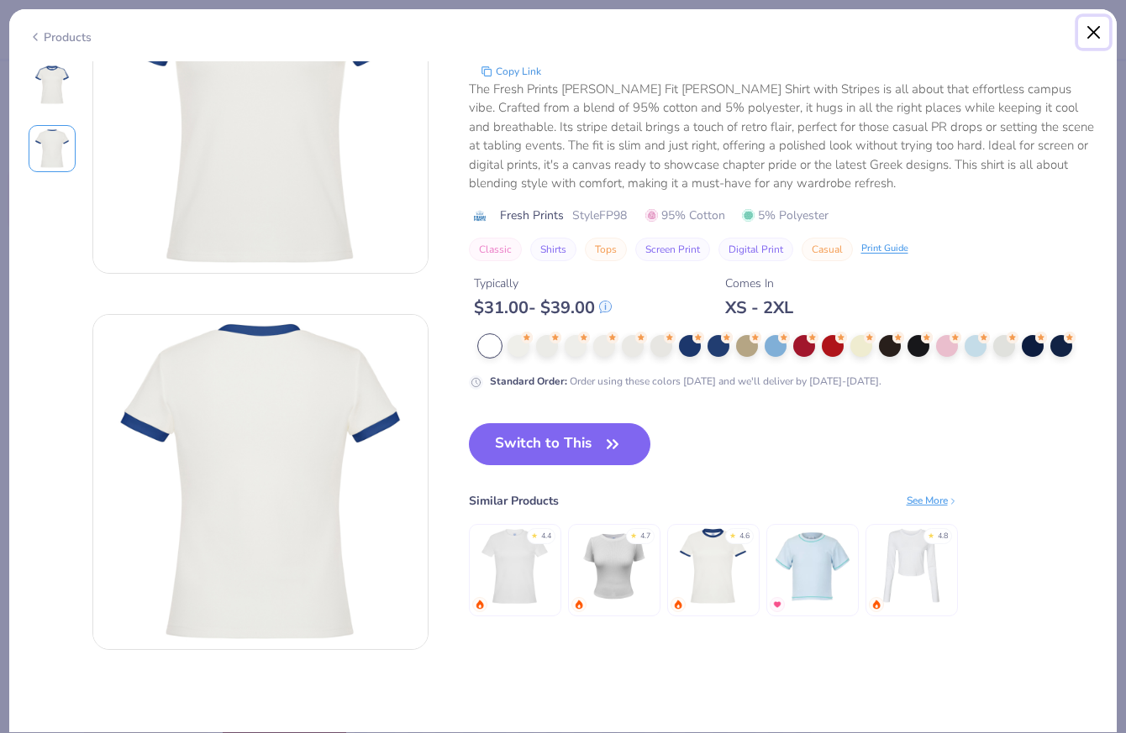
click at [1096, 32] on button "Close" at bounding box center [1094, 33] width 32 height 32
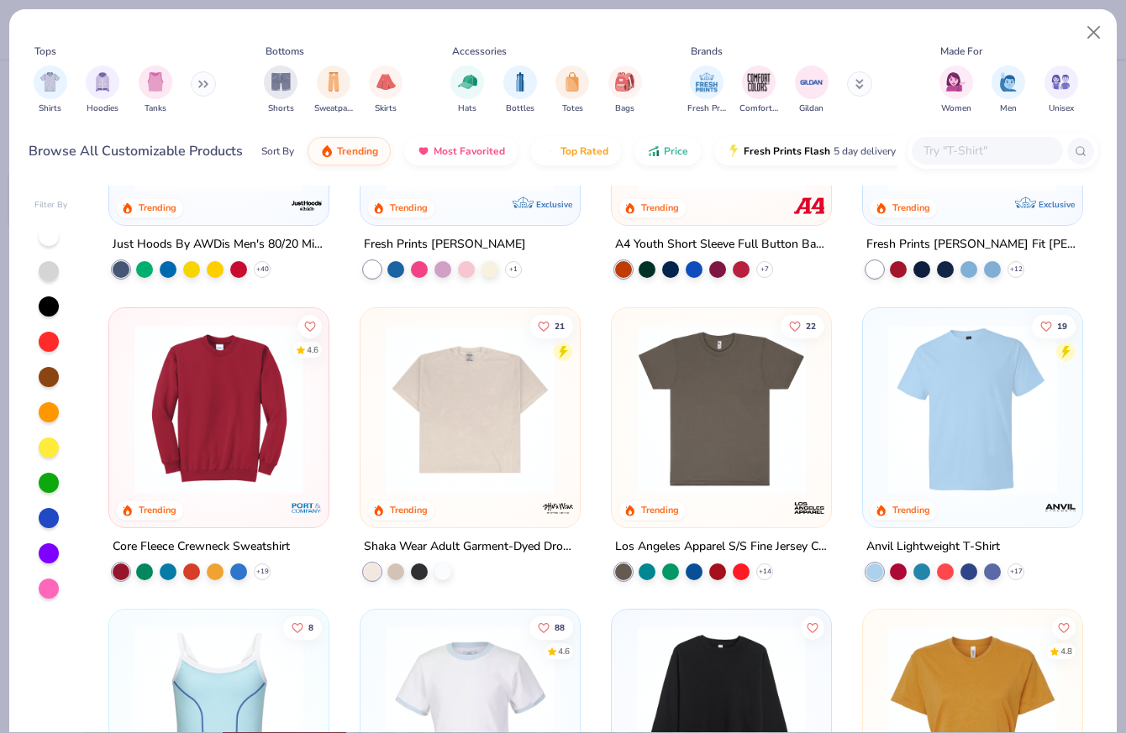
scroll to position [5005, 0]
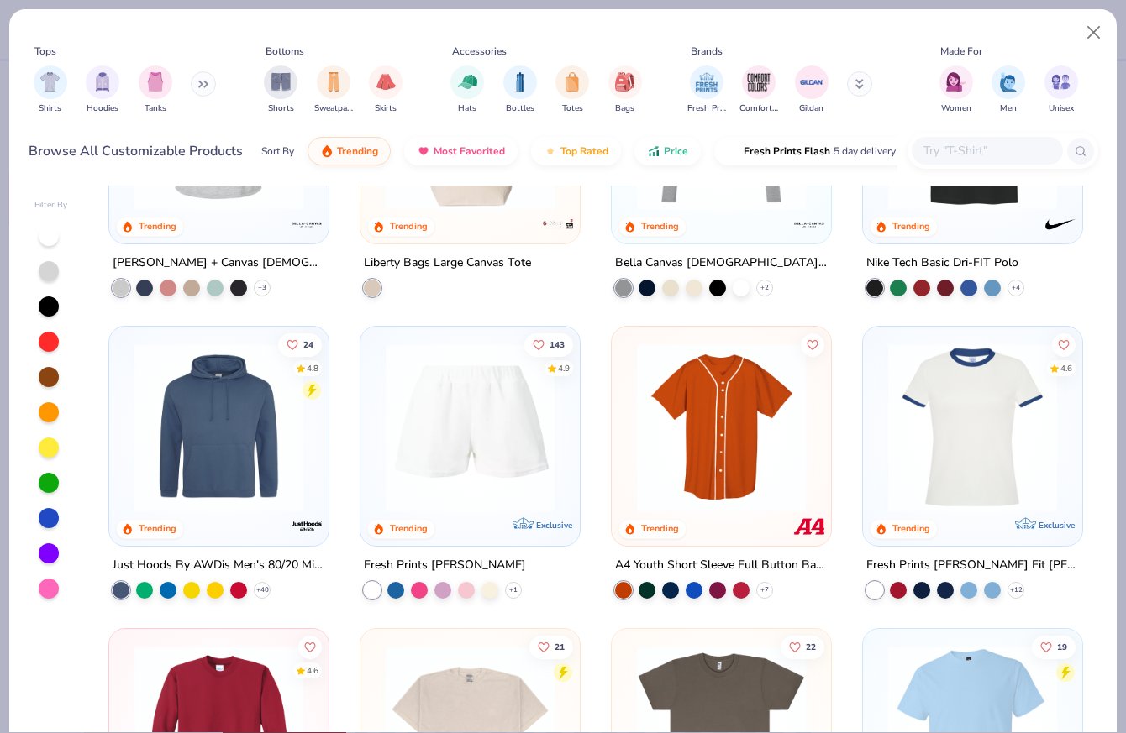
click at [732, 435] on img at bounding box center [721, 428] width 186 height 169
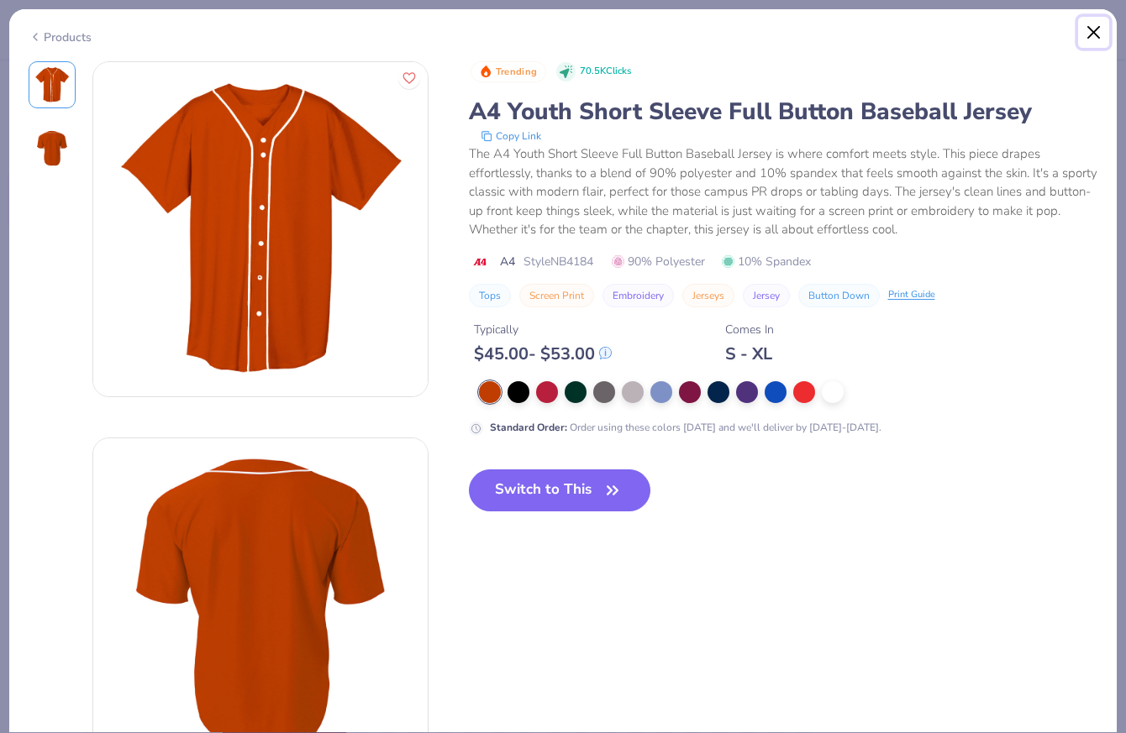
click at [1084, 40] on button "Close" at bounding box center [1094, 33] width 32 height 32
